Goal: Transaction & Acquisition: Obtain resource

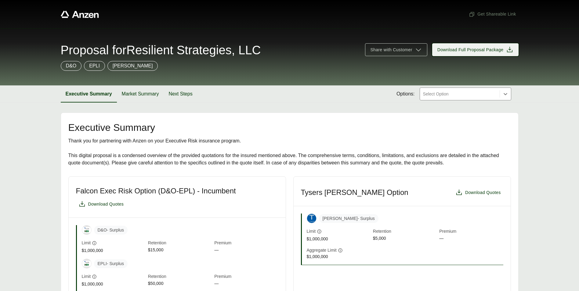
click at [469, 50] on span "Download Full Proposal Package" at bounding box center [470, 50] width 66 height 6
click at [491, 91] on div at bounding box center [459, 93] width 75 height 7
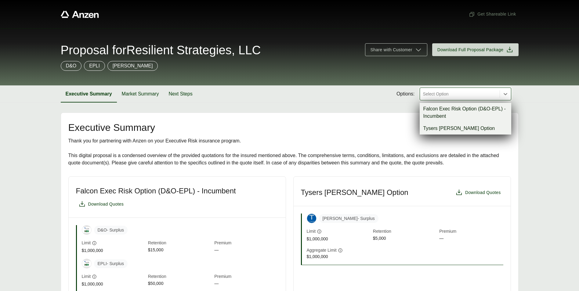
click at [483, 111] on div "Falcon Exec Risk Option (D&O-EPL) - Incumbent" at bounding box center [465, 113] width 92 height 20
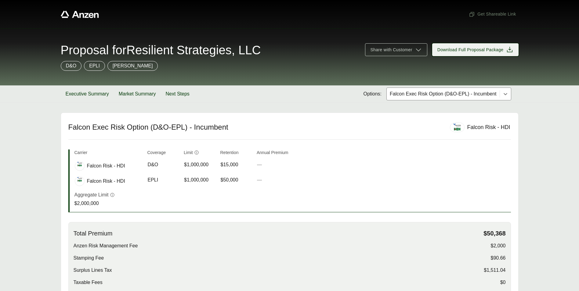
click at [469, 52] on span "Download Full Proposal Package" at bounding box center [470, 50] width 66 height 6
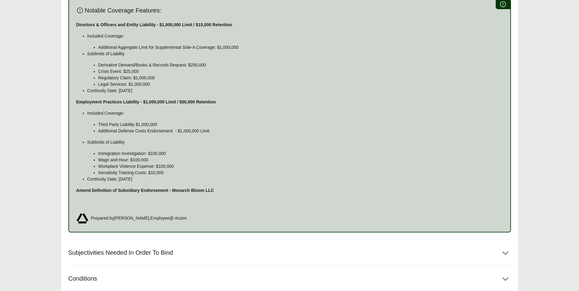
scroll to position [448, 0]
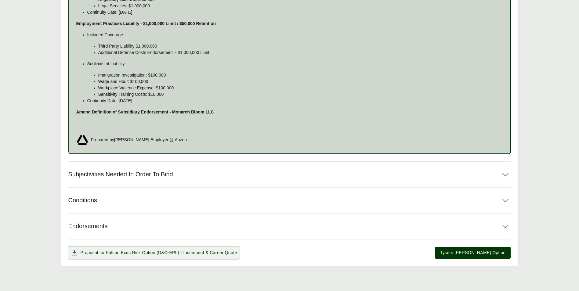
click at [122, 254] on span "Falcon Exec Risk Option (D&O-EPL) - Incumbent" at bounding box center [155, 252] width 98 height 5
